Goal: Information Seeking & Learning: Learn about a topic

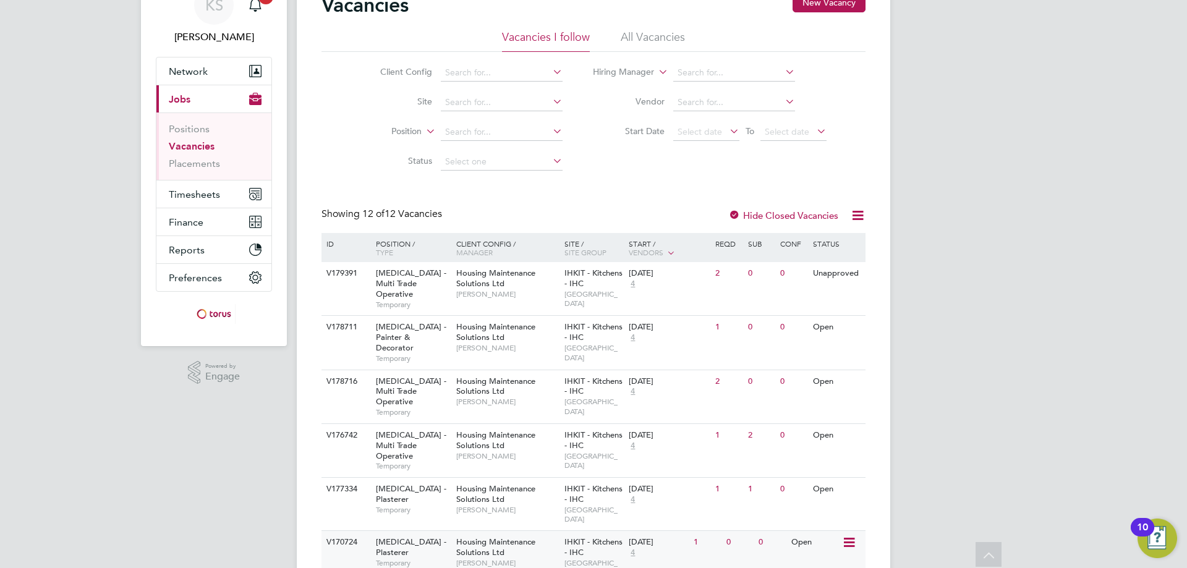
scroll to position [124, 0]
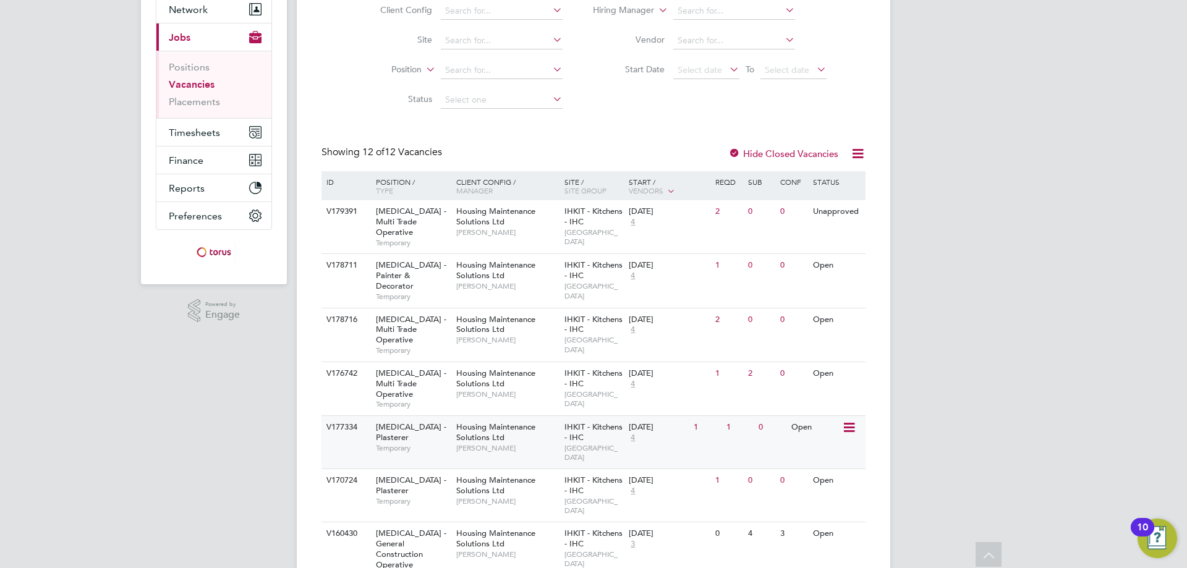
click at [396, 443] on span "Temporary" at bounding box center [413, 448] width 74 height 10
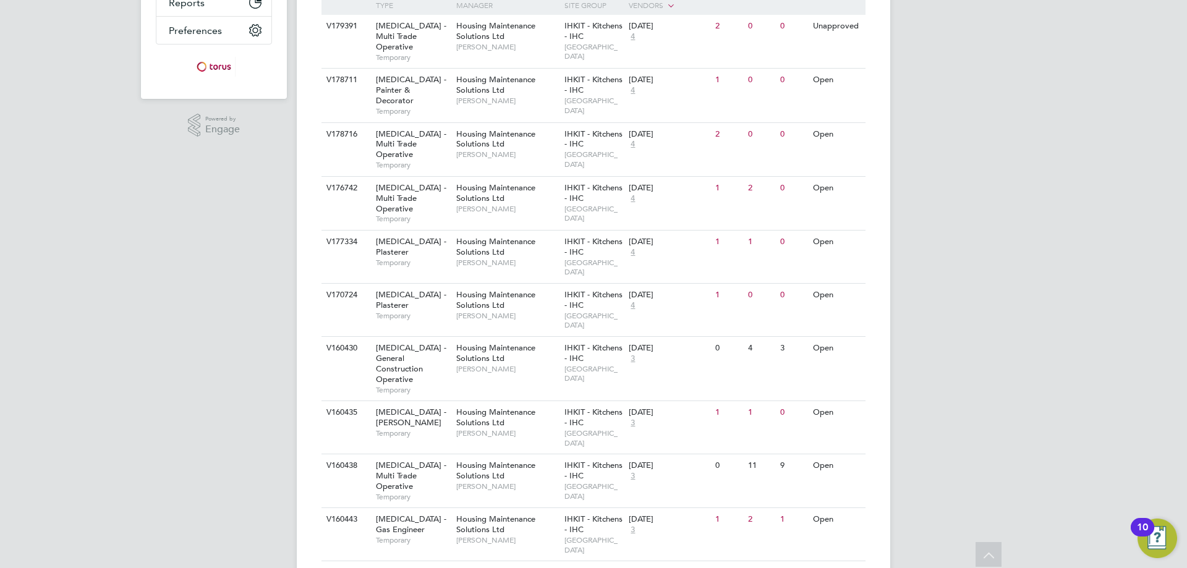
scroll to position [0, 0]
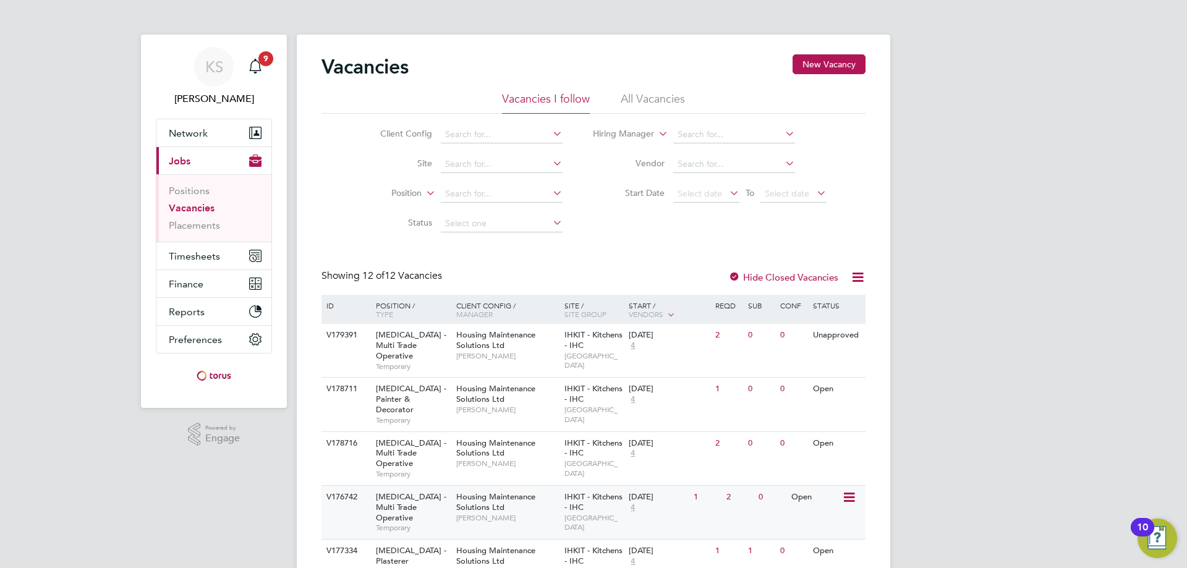
click at [422, 491] on span "[MEDICAL_DATA] - Multi Trade Operative" at bounding box center [411, 507] width 70 height 32
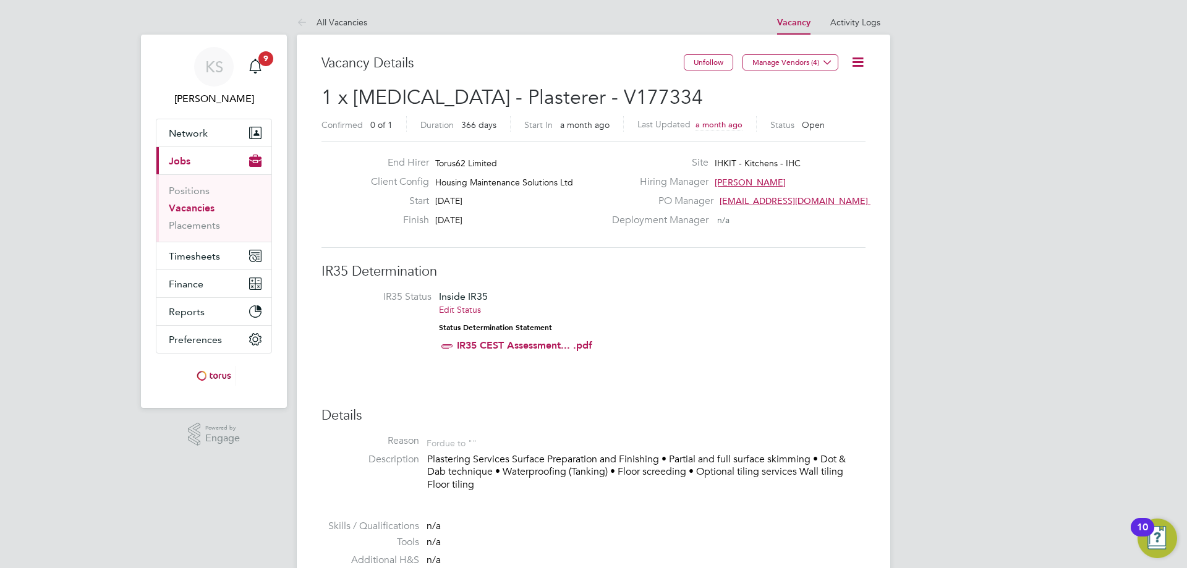
scroll to position [62, 0]
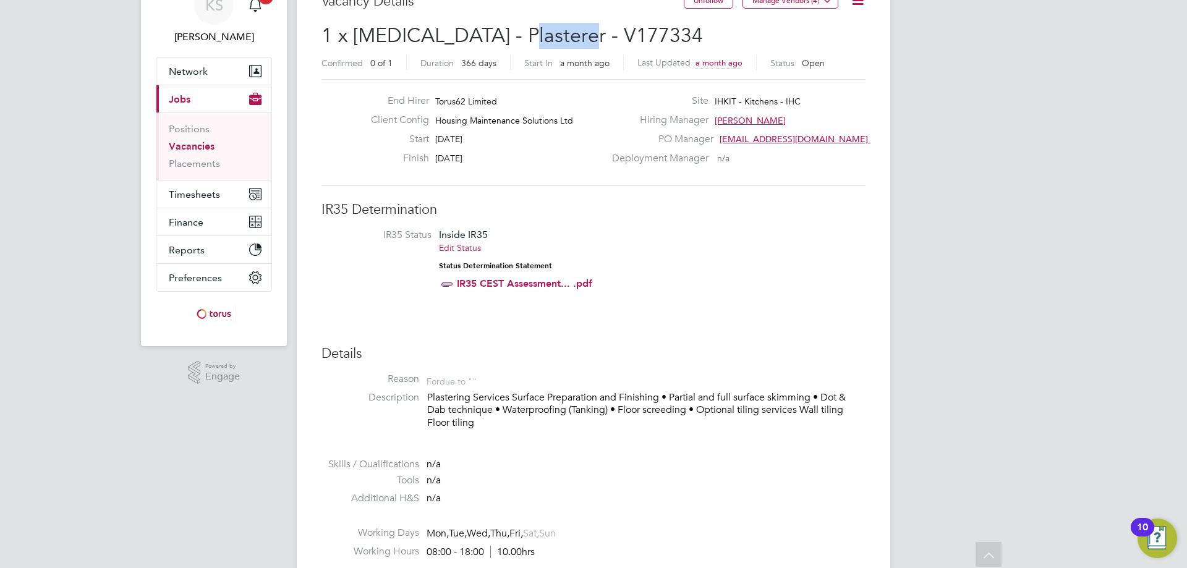
drag, startPoint x: 596, startPoint y: 32, endPoint x: 511, endPoint y: 28, distance: 85.4
click at [511, 28] on h2 "1 x HMS - Plasterer - V177334 Confirmed 0 of 1 Duration 366 days Start In a mon…" at bounding box center [593, 49] width 544 height 52
copy span "V177334"
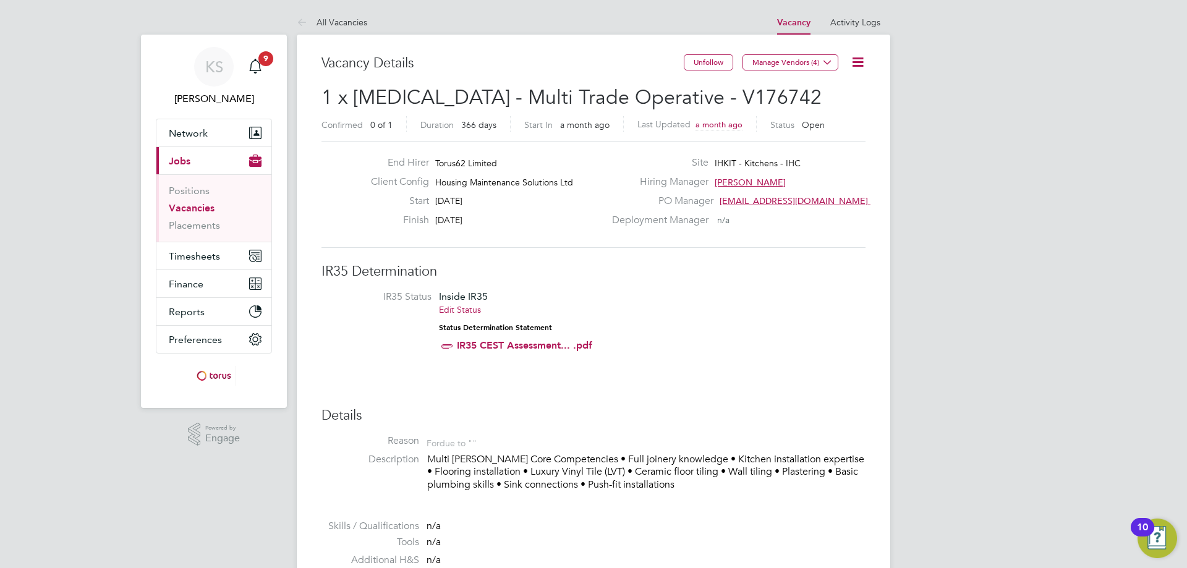
click at [705, 87] on h2 "1 x HMS - Multi Trade Operative - V176742 Confirmed 0 of 1 Duration 366 days St…" at bounding box center [593, 111] width 544 height 52
drag, startPoint x: 707, startPoint y: 91, endPoint x: 624, endPoint y: 88, distance: 82.9
click at [625, 90] on h2 "1 x HMS - Multi Trade Operative - V176742 Confirmed 0 of 1 Duration 366 days St…" at bounding box center [593, 111] width 544 height 52
copy span "V176742"
